Goal: Check status: Check status

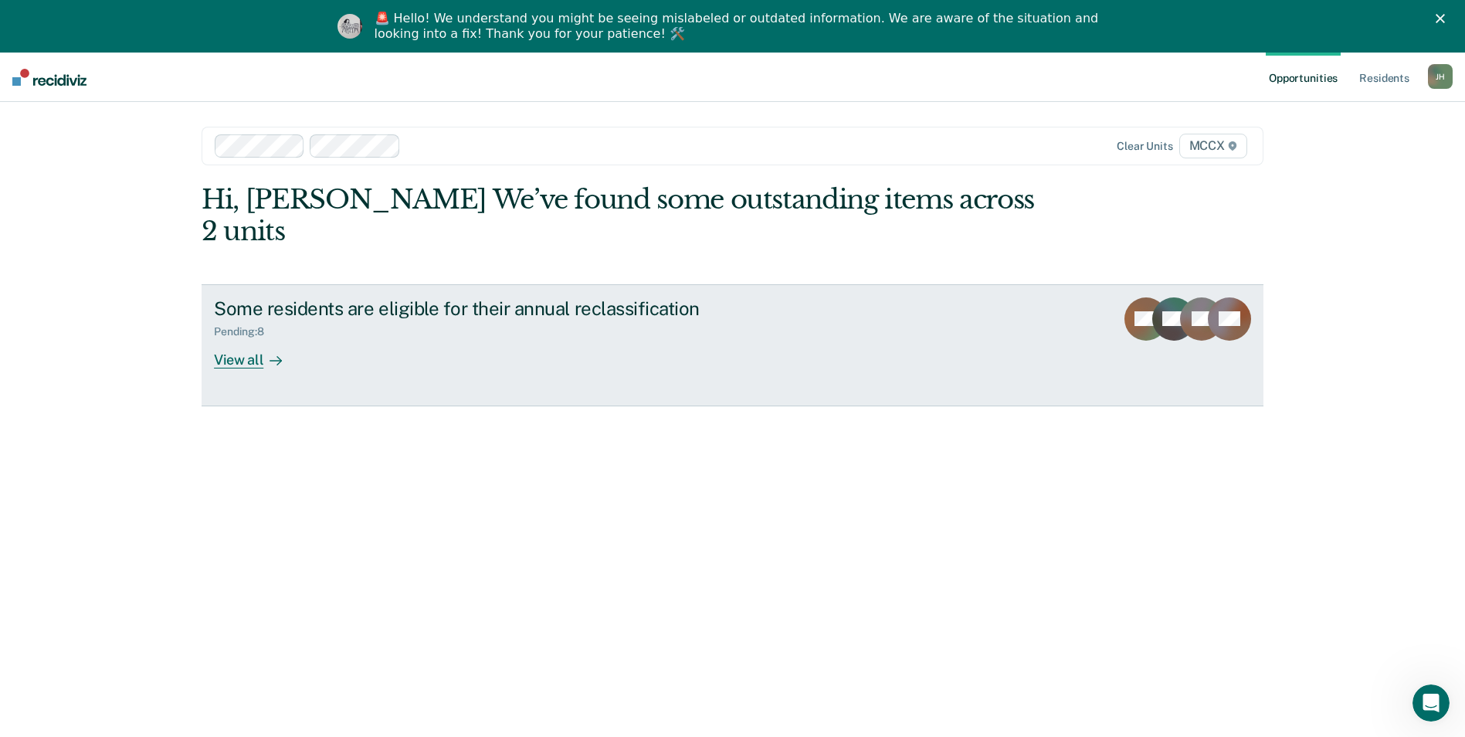
click at [229, 338] on div "View all" at bounding box center [257, 353] width 87 height 30
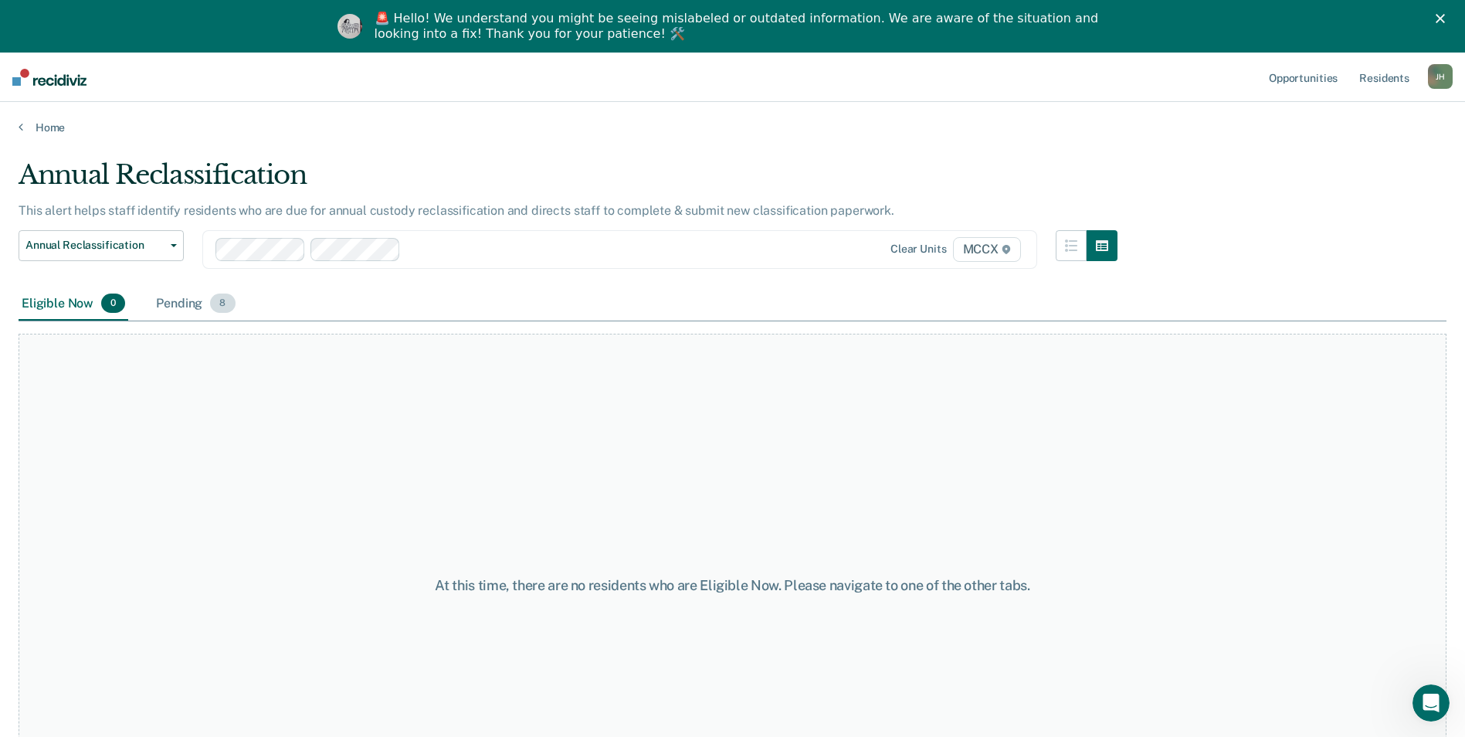
click at [182, 297] on div "Pending 8" at bounding box center [195, 304] width 85 height 34
